Goal: Obtain resource: Download file/media

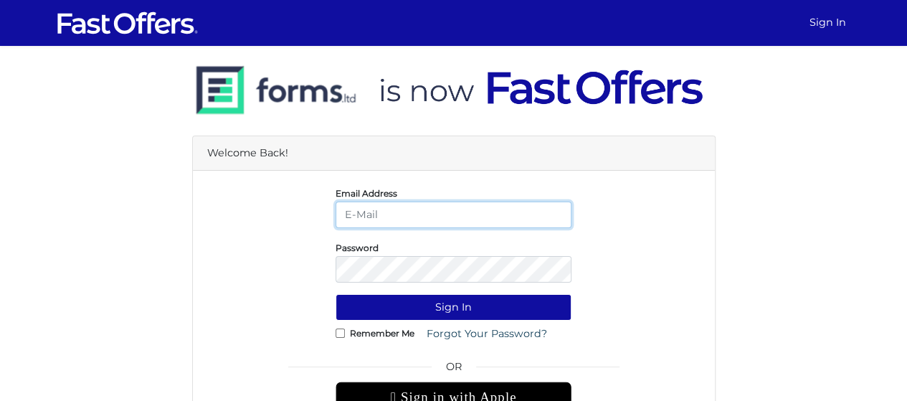
type input "[EMAIL_ADDRESS][DOMAIN_NAME]"
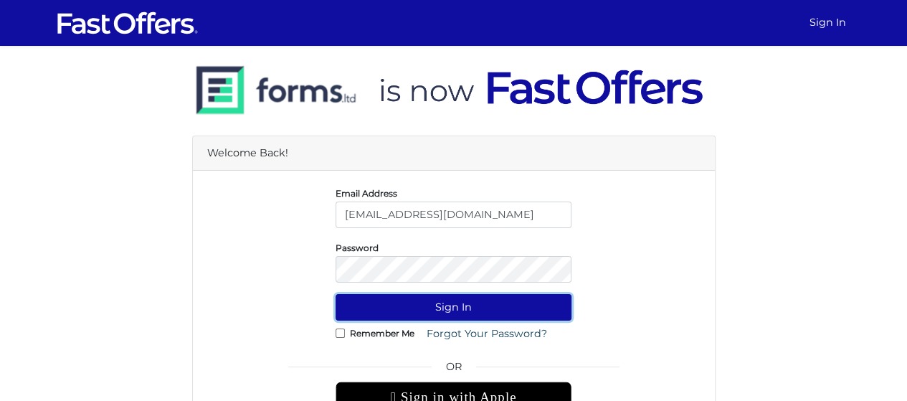
click at [469, 310] on button "Sign In" at bounding box center [453, 307] width 236 height 27
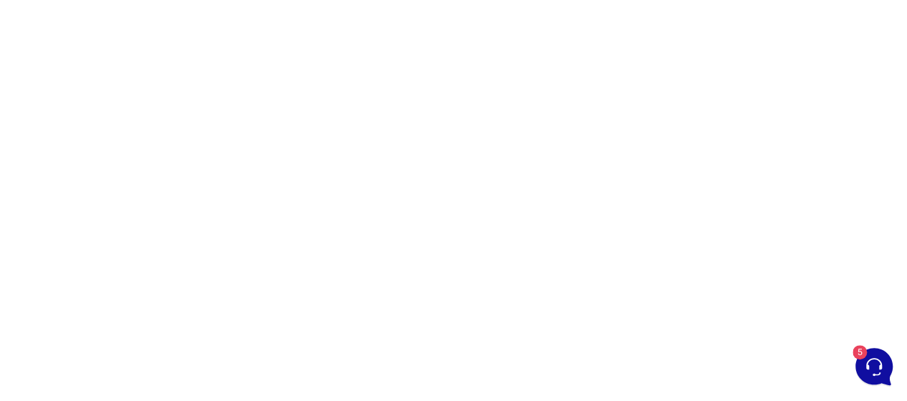
scroll to position [225, 0]
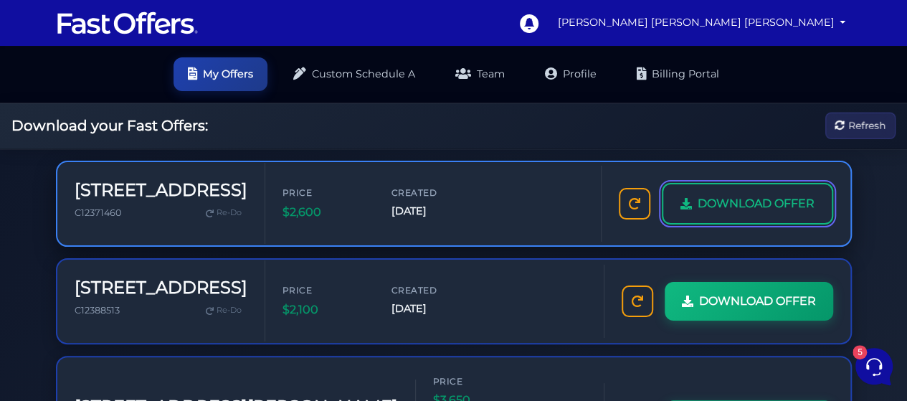
click at [725, 200] on span "DOWNLOAD OFFER" at bounding box center [755, 203] width 117 height 19
